Goal: Find specific page/section: Find specific page/section

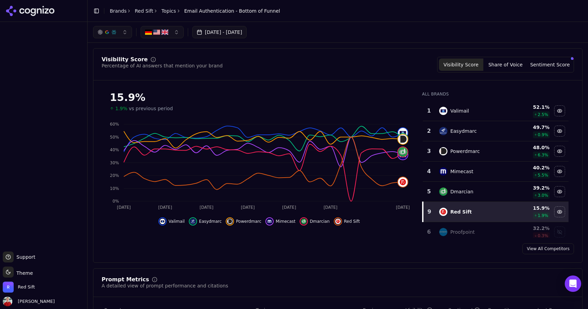
click at [566, 63] on button "Sentiment Score" at bounding box center [550, 65] width 44 height 12
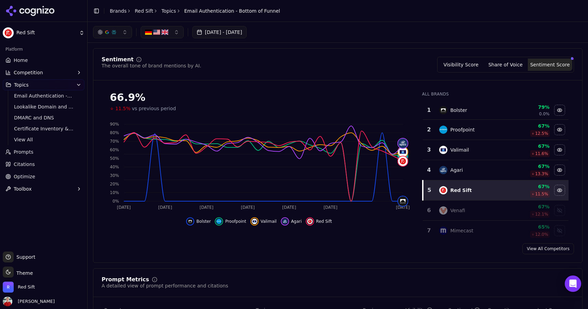
click at [467, 63] on button "Visibility Score" at bounding box center [461, 65] width 44 height 12
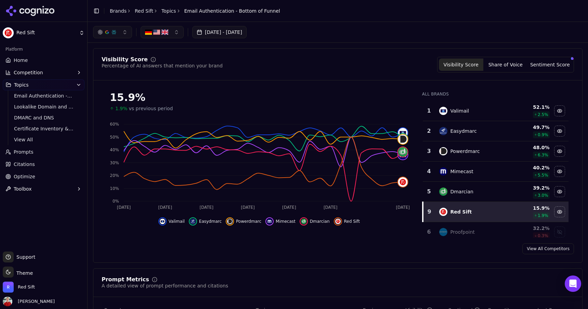
click at [166, 12] on link "Topics" at bounding box center [169, 11] width 15 height 7
